Goal: Task Accomplishment & Management: Manage account settings

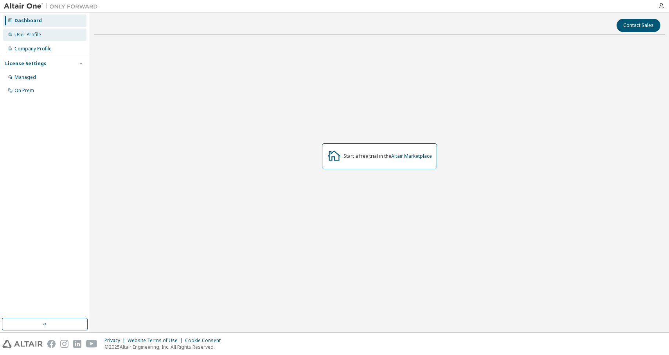
click at [63, 38] on div "User Profile" at bounding box center [44, 35] width 83 height 13
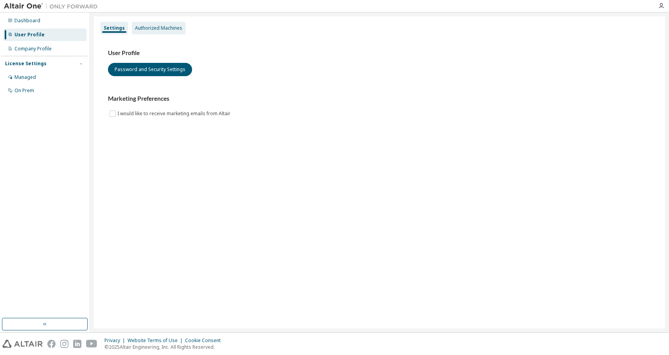
click at [176, 30] on div "Authorized Machines" at bounding box center [158, 28] width 47 height 6
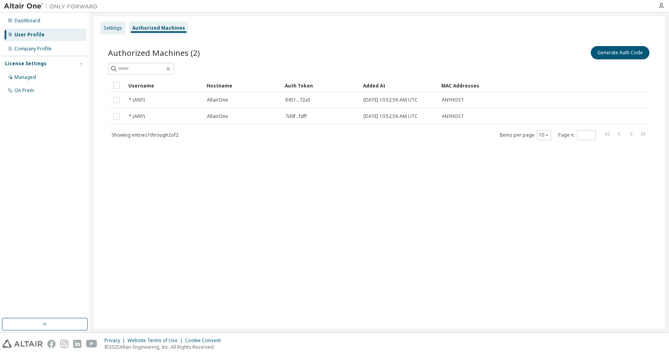
click at [112, 32] on div "Settings" at bounding box center [113, 28] width 25 height 13
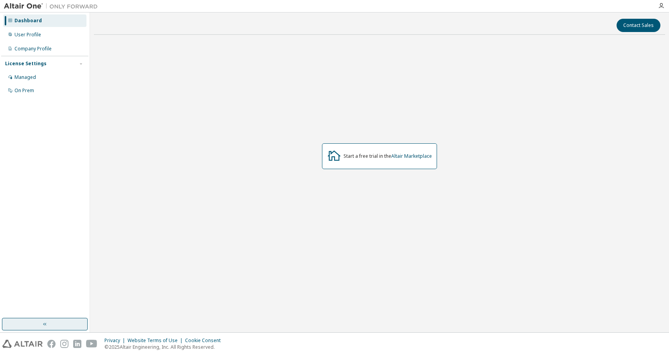
click at [58, 322] on button "button" at bounding box center [45, 324] width 86 height 13
